Goal: Check status: Check status

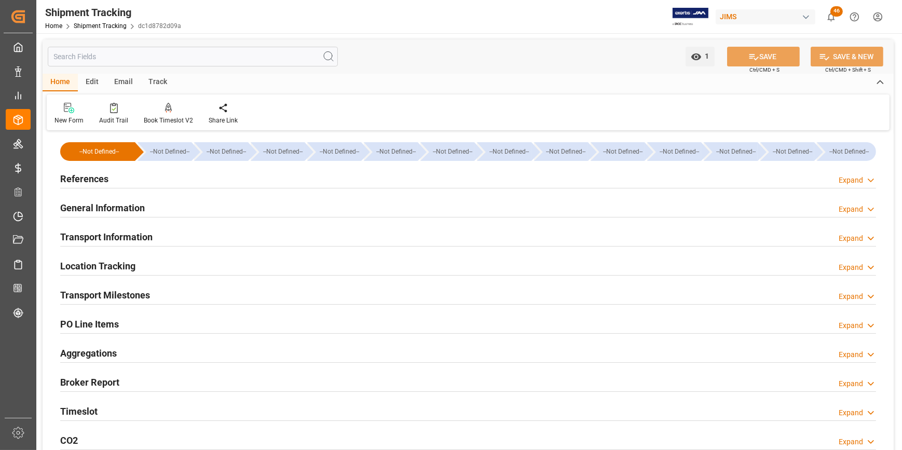
type input "27-08-2025"
click at [88, 178] on h2 "References" at bounding box center [84, 179] width 48 height 14
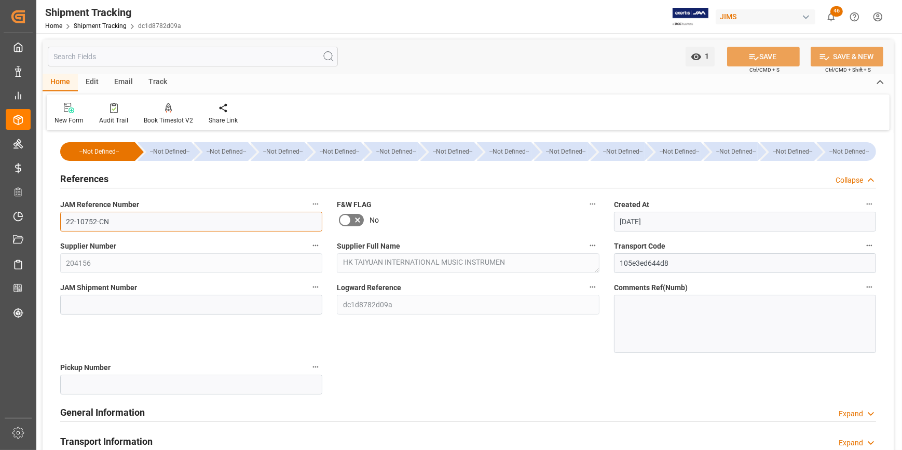
drag, startPoint x: 108, startPoint y: 229, endPoint x: 58, endPoint y: 225, distance: 50.5
click at [58, 225] on div "JAM Reference Number 22-10752-CN" at bounding box center [191, 215] width 277 height 42
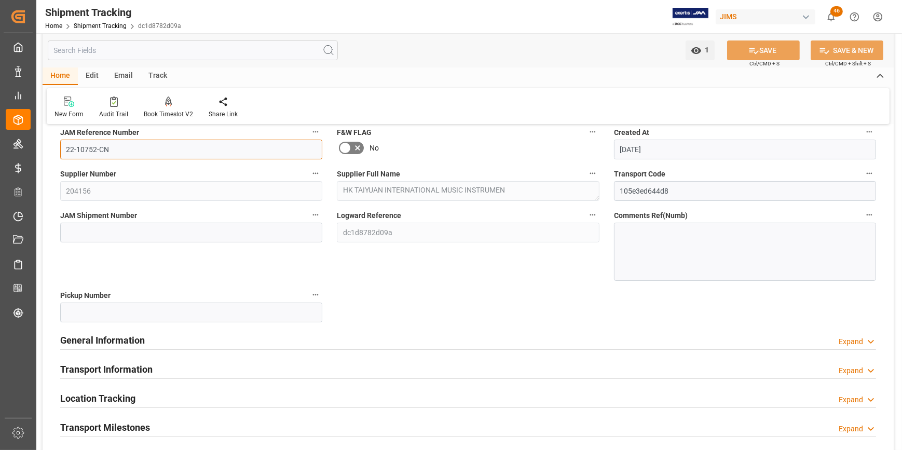
scroll to position [47, 0]
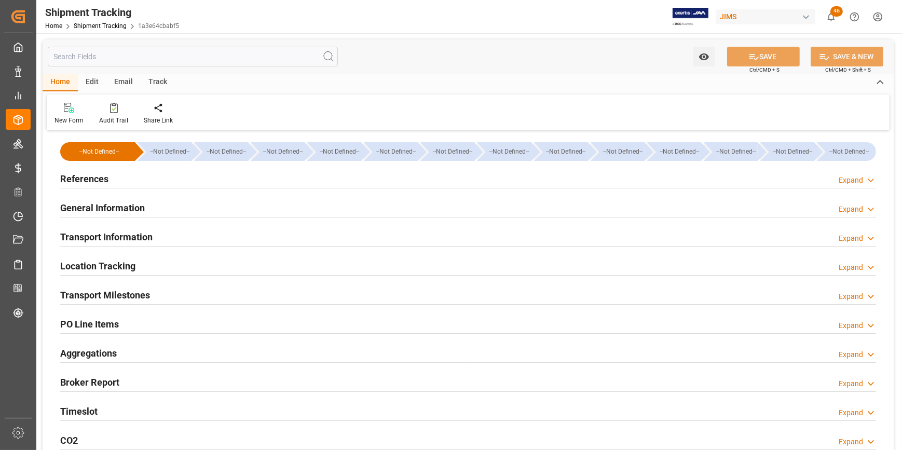
type input "[DATE]"
click at [92, 180] on h2 "References" at bounding box center [84, 179] width 48 height 14
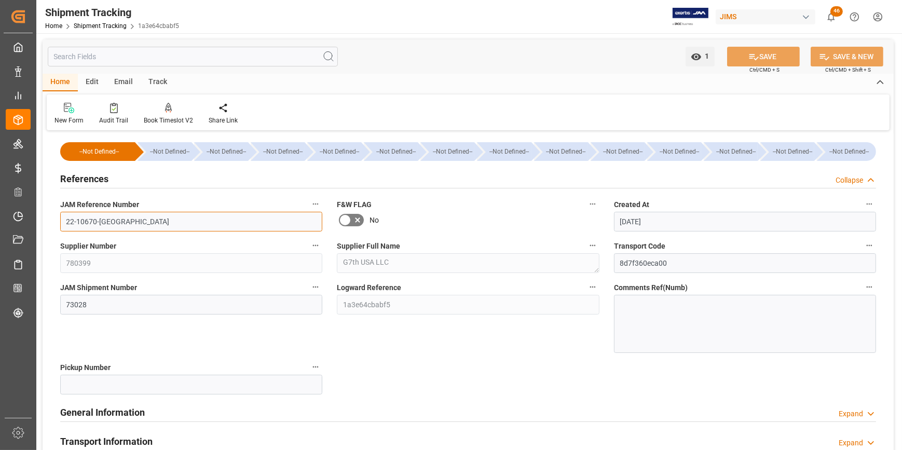
drag, startPoint x: 117, startPoint y: 221, endPoint x: 38, endPoint y: 194, distance: 83.9
click at [36, 196] on div "1 Watch Option SAVE Ctrl/CMD + S SAVE & NEW Ctrl/CMD + Shift + S Home Edit Emai…" at bounding box center [468, 411] width 864 height 757
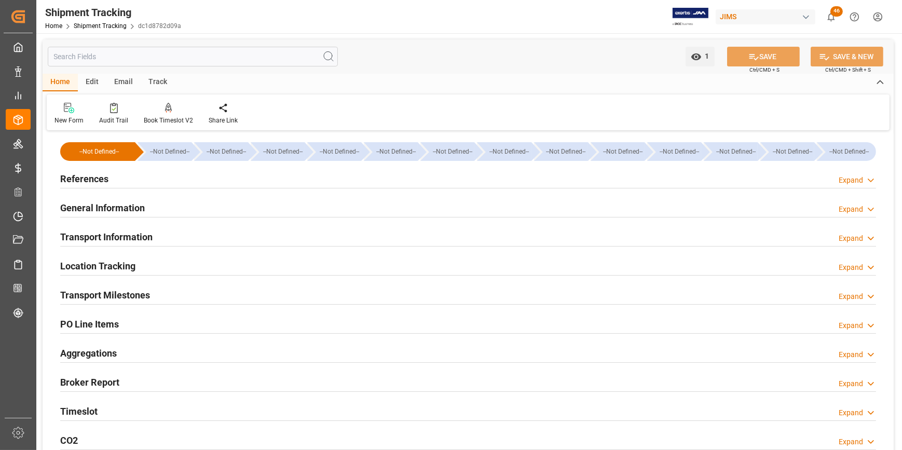
type input "27-08-2025"
click at [93, 182] on h2 "References" at bounding box center [84, 179] width 48 height 14
